Goal: Task Accomplishment & Management: Use online tool/utility

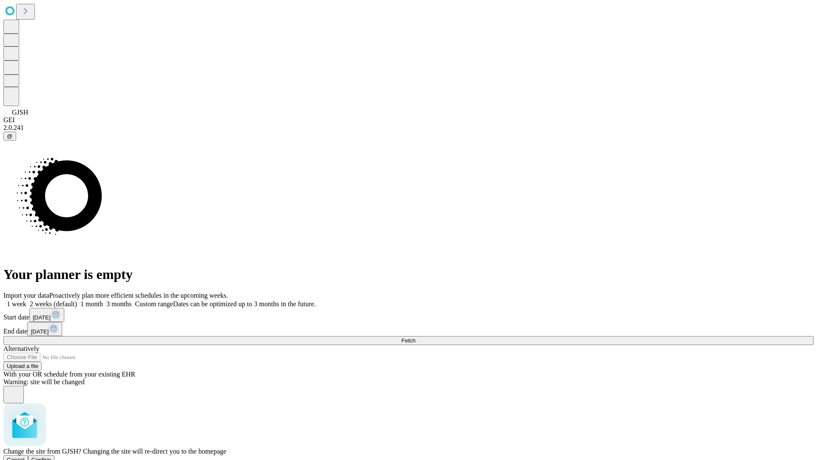
click at [51, 456] on span "Confirm" at bounding box center [41, 459] width 20 height 6
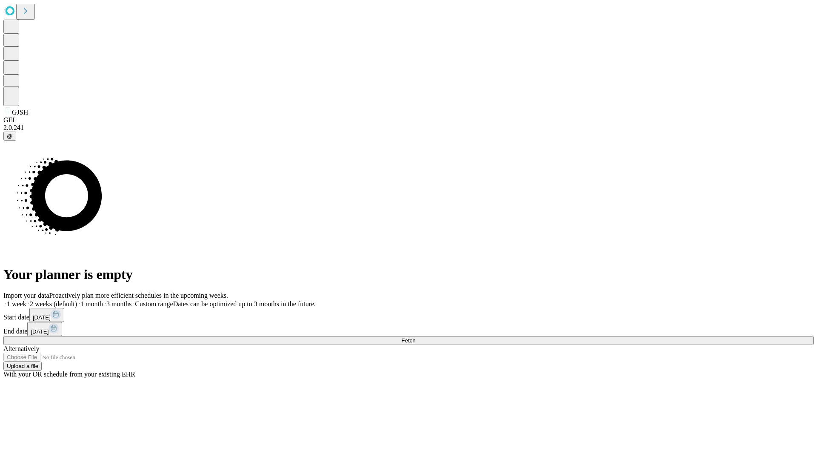
click at [77, 300] on label "2 weeks (default)" at bounding box center [51, 303] width 51 height 7
click at [415, 337] on span "Fetch" at bounding box center [408, 340] width 14 height 6
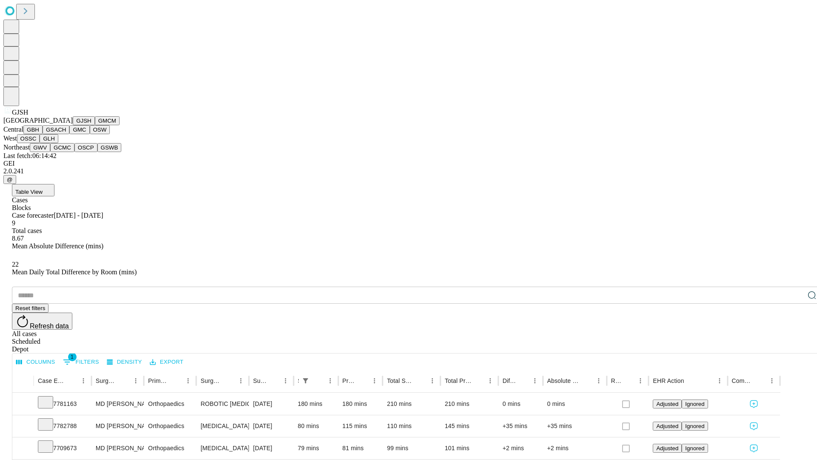
click at [95, 125] on button "GMCM" at bounding box center [107, 120] width 25 height 9
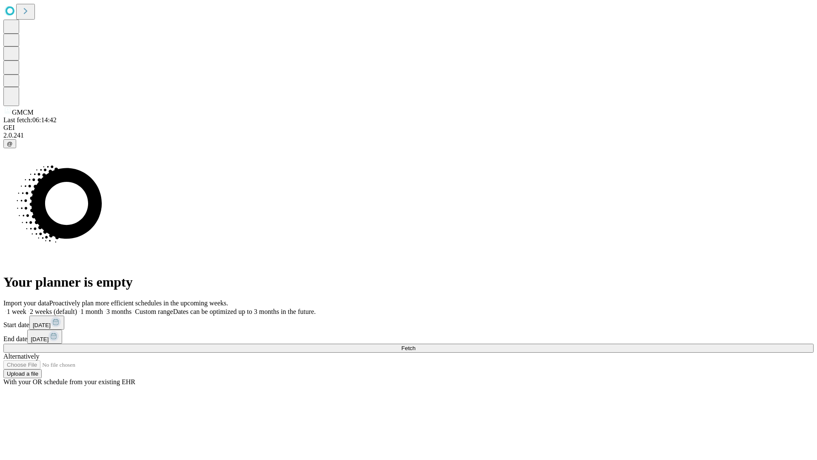
click at [77, 308] on label "2 weeks (default)" at bounding box center [51, 311] width 51 height 7
click at [415, 345] on span "Fetch" at bounding box center [408, 348] width 14 height 6
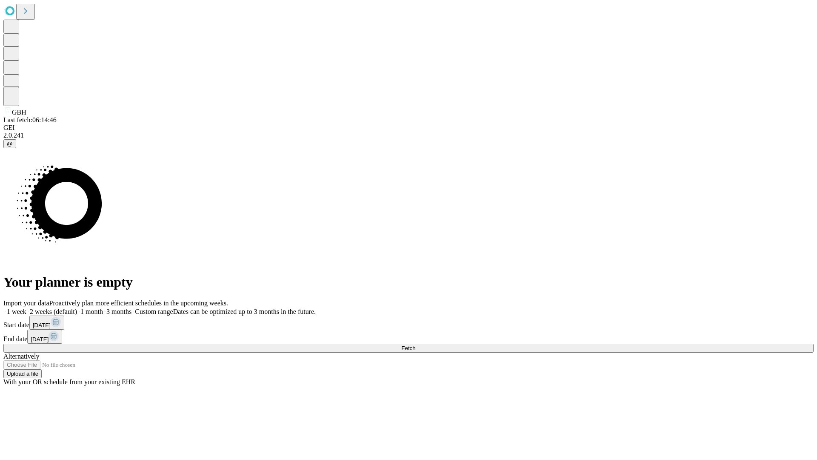
click at [77, 308] on label "2 weeks (default)" at bounding box center [51, 311] width 51 height 7
click at [415, 345] on span "Fetch" at bounding box center [408, 348] width 14 height 6
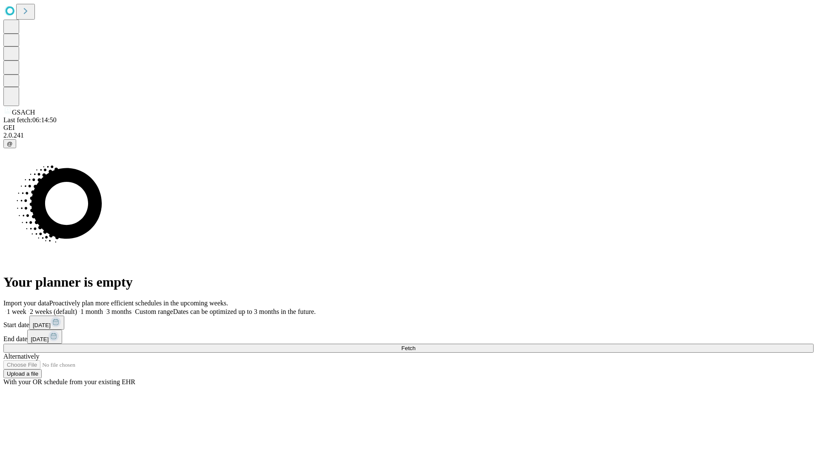
click at [77, 308] on label "2 weeks (default)" at bounding box center [51, 311] width 51 height 7
click at [415, 345] on span "Fetch" at bounding box center [408, 348] width 14 height 6
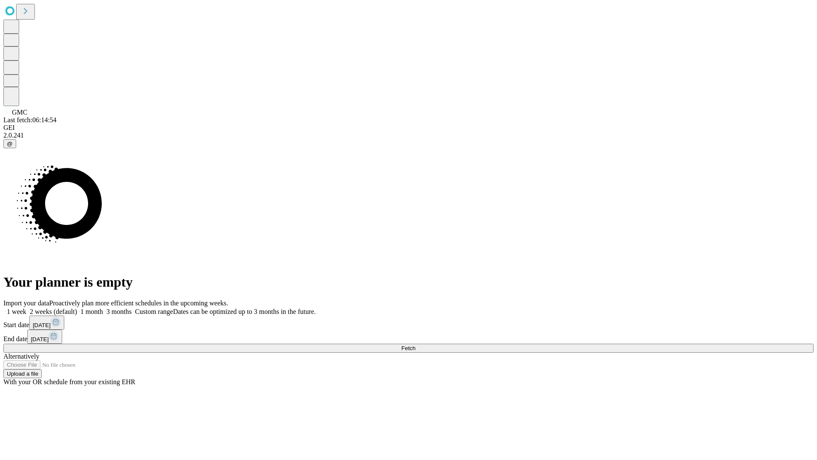
click at [77, 308] on label "2 weeks (default)" at bounding box center [51, 311] width 51 height 7
click at [415, 345] on span "Fetch" at bounding box center [408, 348] width 14 height 6
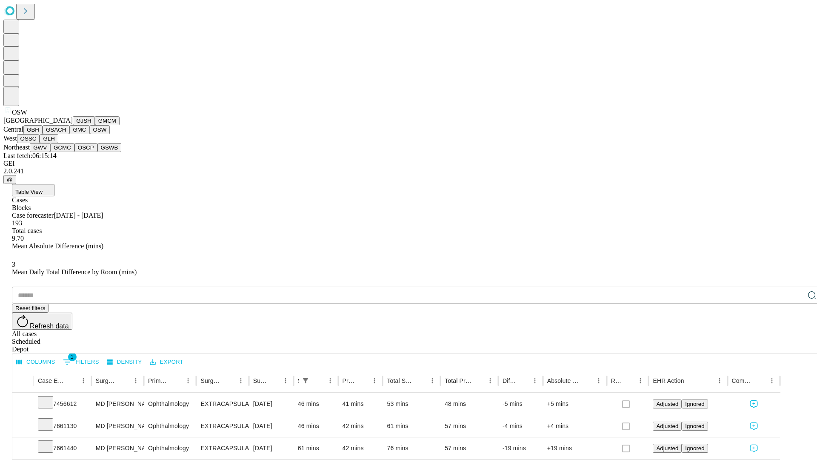
click at [40, 143] on button "OSSC" at bounding box center [28, 138] width 23 height 9
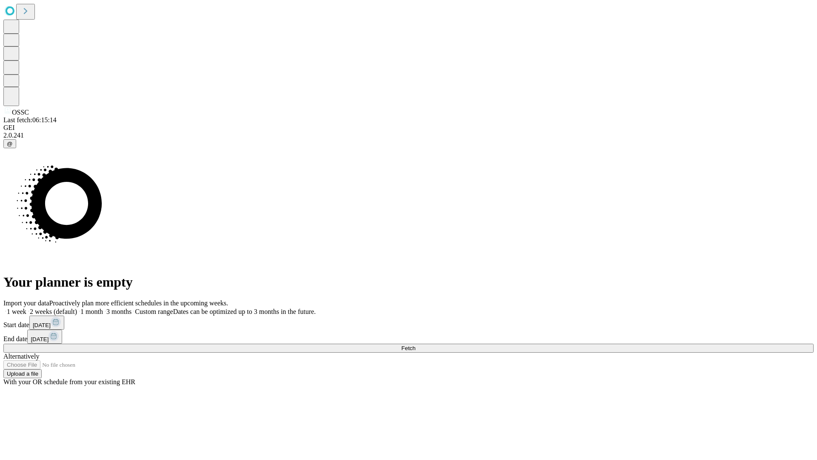
click at [77, 308] on label "2 weeks (default)" at bounding box center [51, 311] width 51 height 7
click at [415, 345] on span "Fetch" at bounding box center [408, 348] width 14 height 6
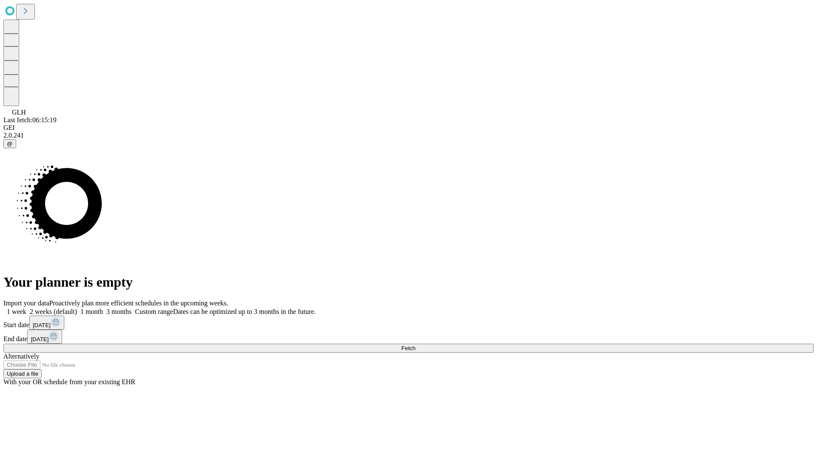
click at [77, 308] on label "2 weeks (default)" at bounding box center [51, 311] width 51 height 7
click at [415, 345] on span "Fetch" at bounding box center [408, 348] width 14 height 6
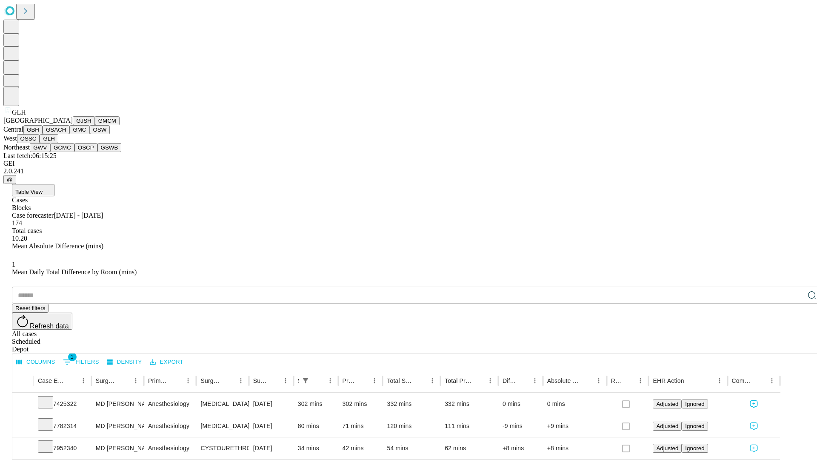
click at [50, 152] on button "GWV" at bounding box center [40, 147] width 20 height 9
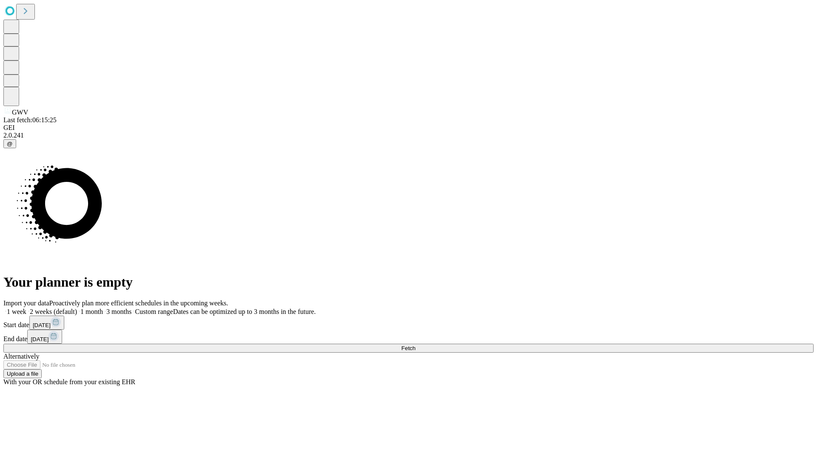
click at [77, 308] on label "2 weeks (default)" at bounding box center [51, 311] width 51 height 7
click at [415, 345] on span "Fetch" at bounding box center [408, 348] width 14 height 6
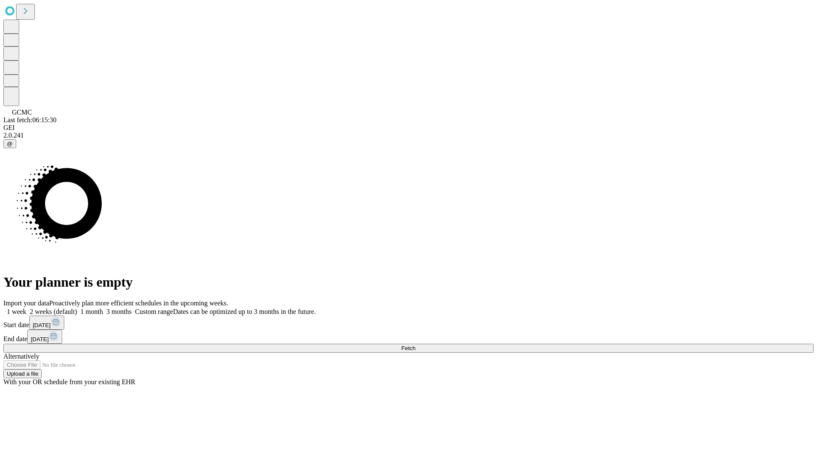
click at [415, 345] on span "Fetch" at bounding box center [408, 348] width 14 height 6
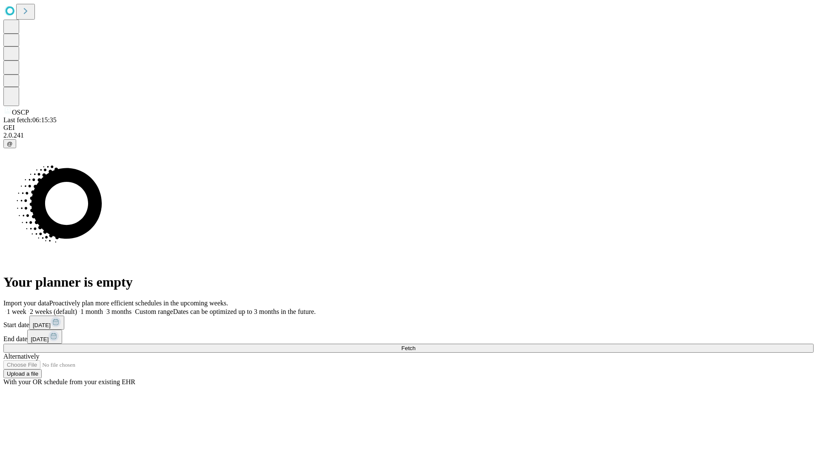
click at [415, 345] on span "Fetch" at bounding box center [408, 348] width 14 height 6
